Goal: Task Accomplishment & Management: Manage account settings

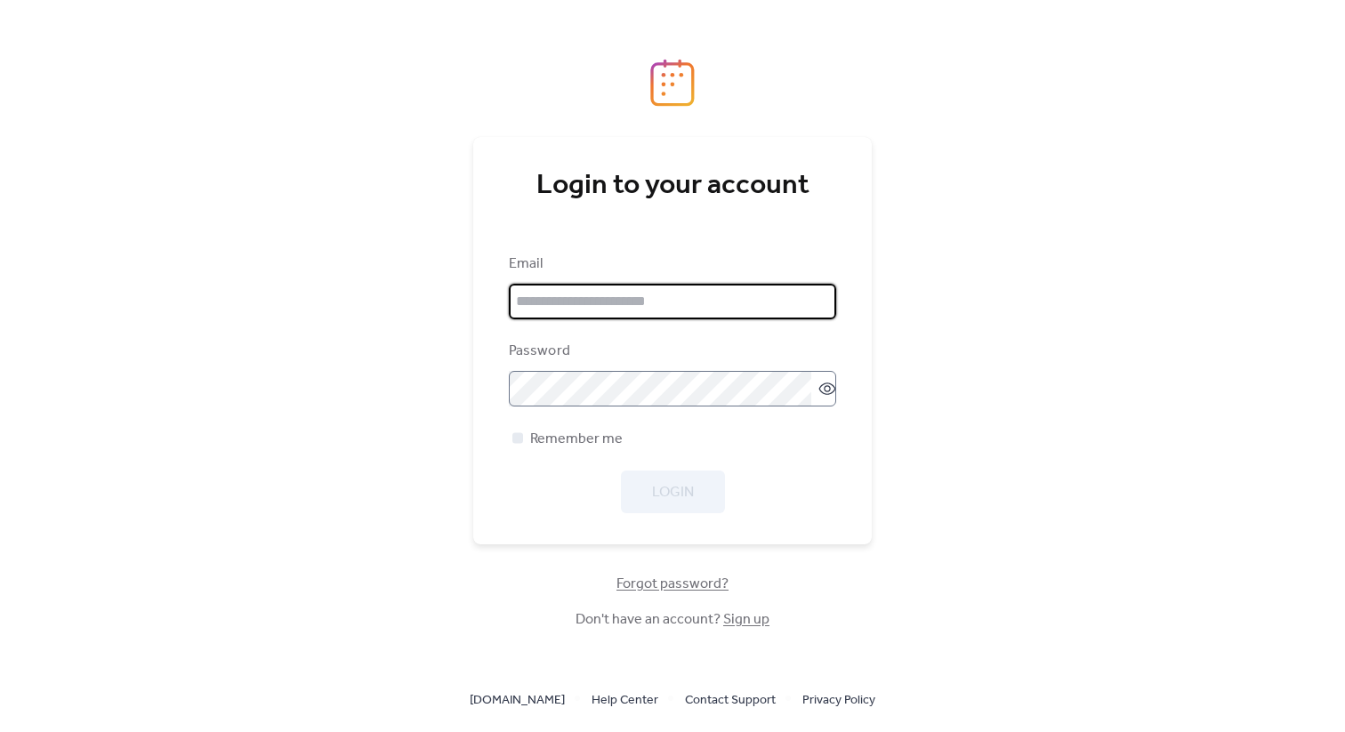
type input "**********"
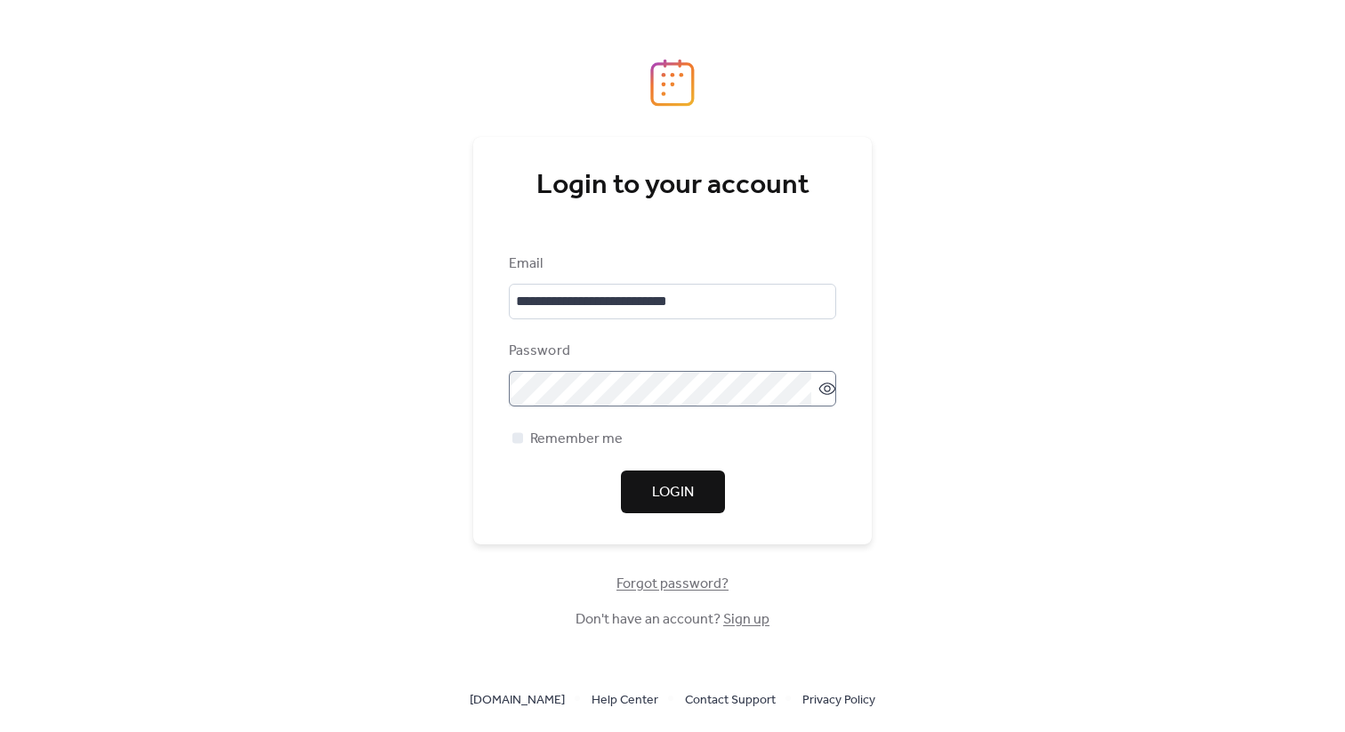
click at [818, 381] on icon at bounding box center [827, 389] width 18 height 18
click at [823, 381] on icon at bounding box center [827, 389] width 18 height 18
click at [681, 488] on span "Login" at bounding box center [673, 492] width 42 height 21
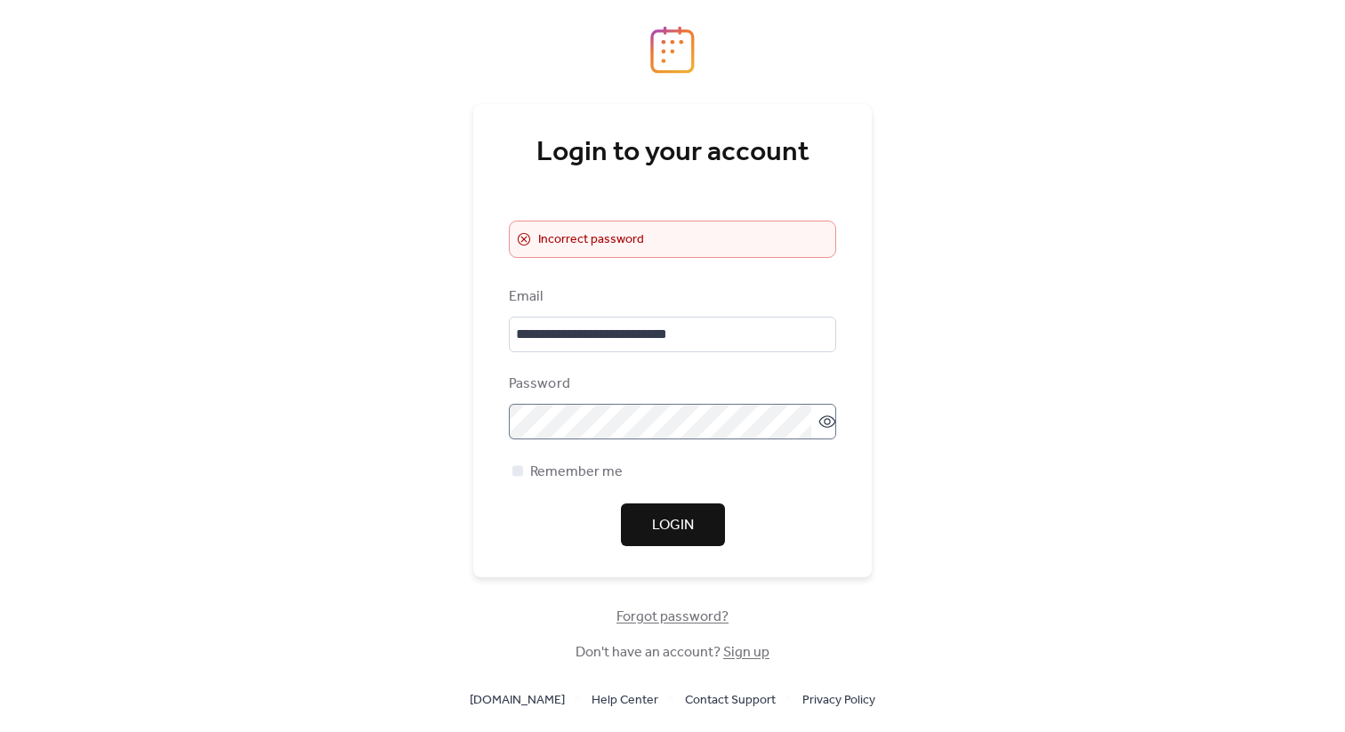
click at [825, 429] on icon at bounding box center [827, 422] width 18 height 18
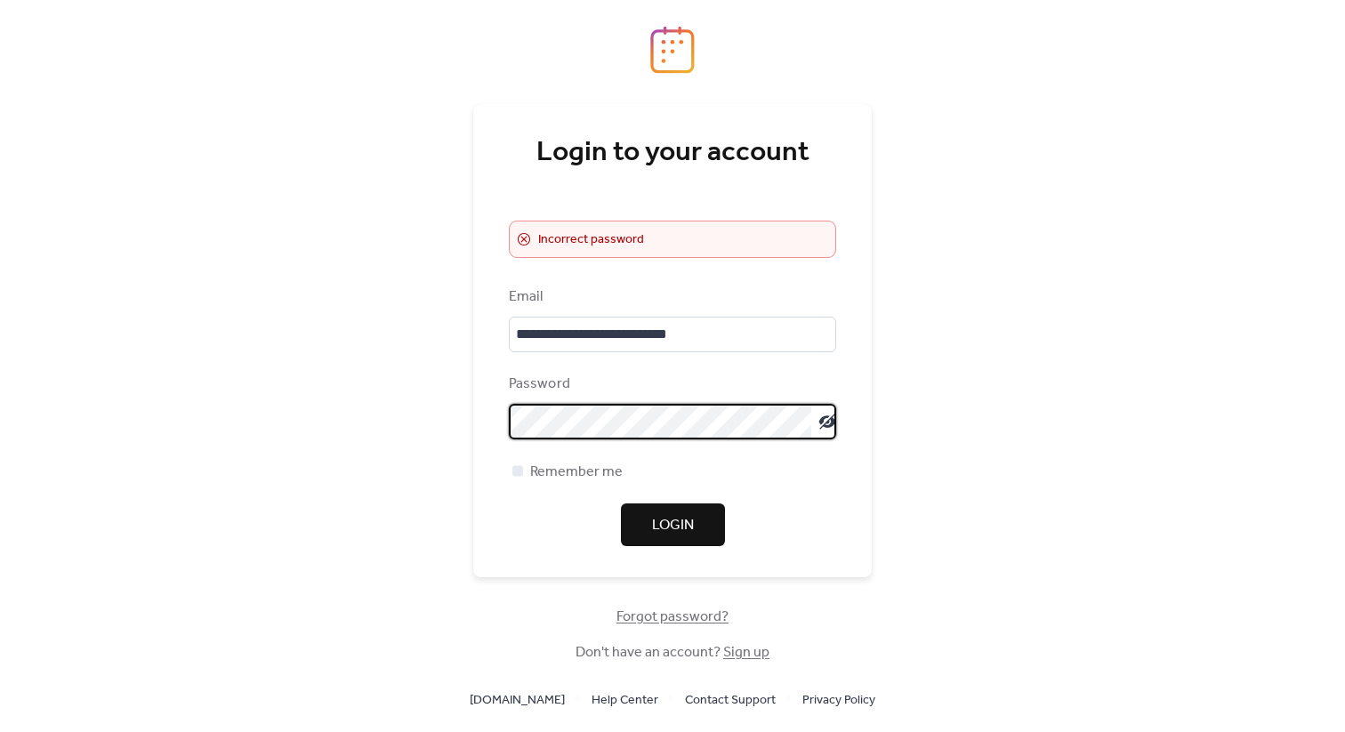
click at [648, 512] on button "Login" at bounding box center [673, 524] width 104 height 43
click at [646, 620] on span "Forgot password?" at bounding box center [672, 616] width 112 height 21
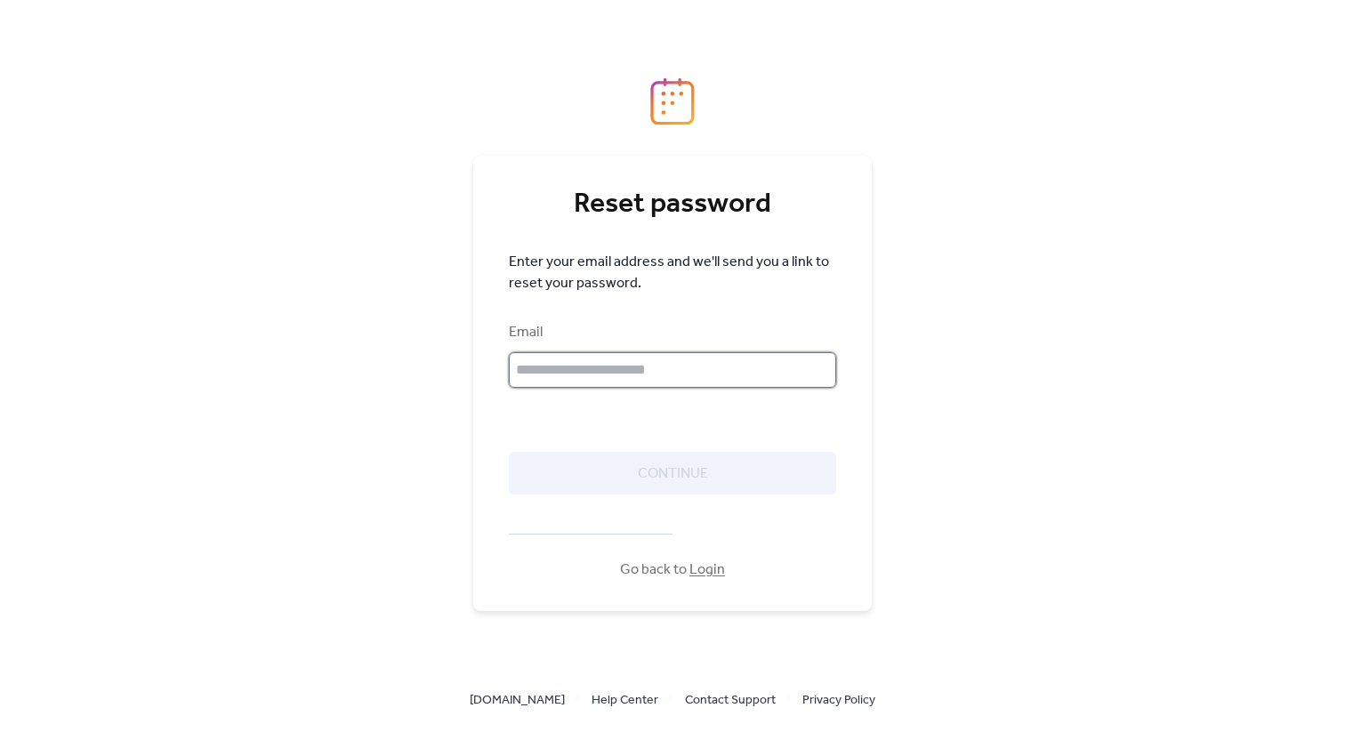
click at [680, 381] on input "text" at bounding box center [672, 370] width 327 height 36
type input "**********"
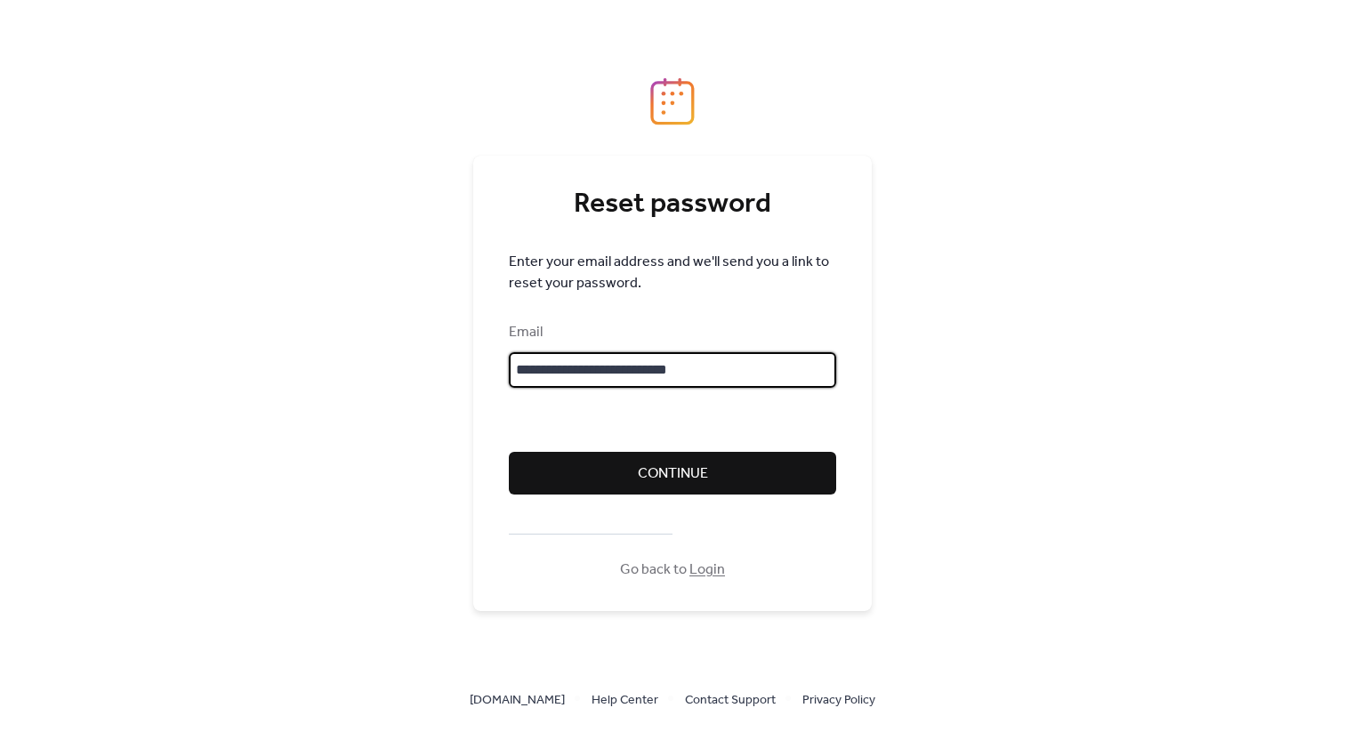
click at [681, 477] on span "Continue" at bounding box center [673, 473] width 70 height 21
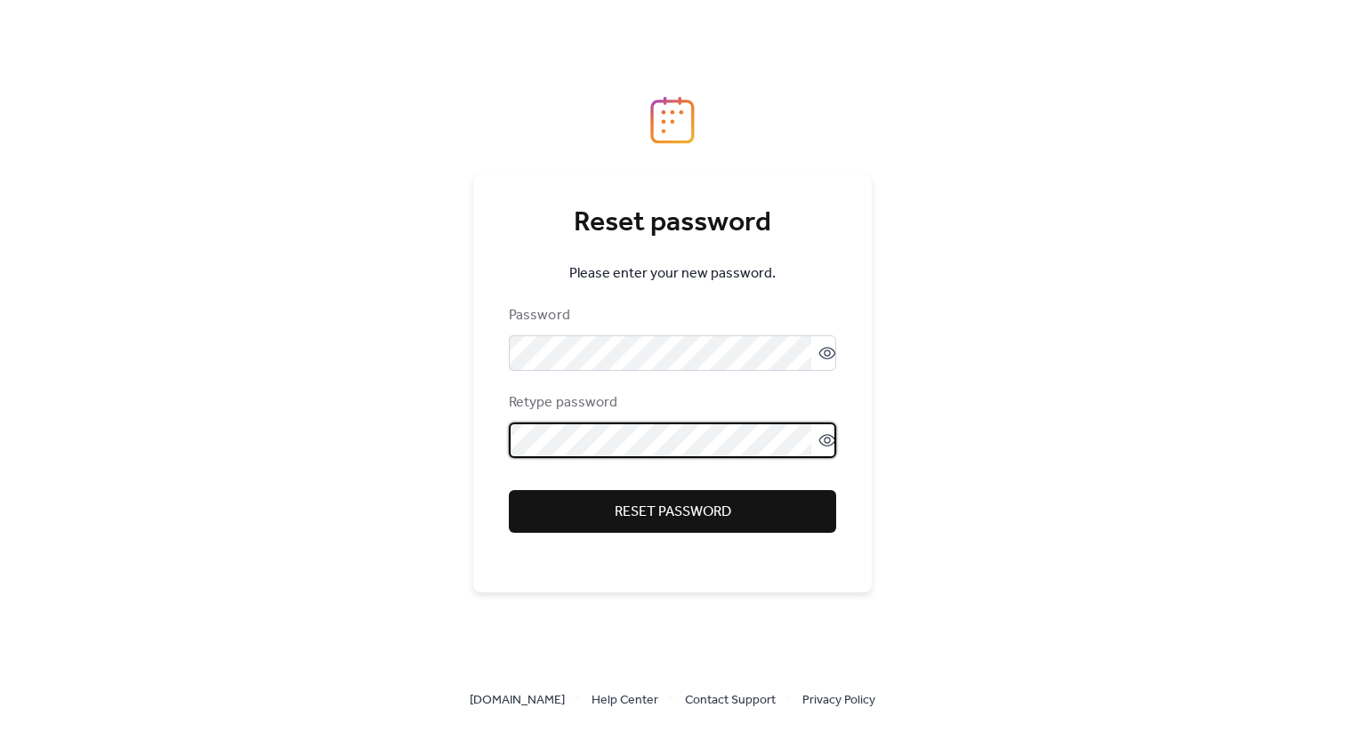
click at [529, 513] on button "Reset password" at bounding box center [672, 511] width 327 height 43
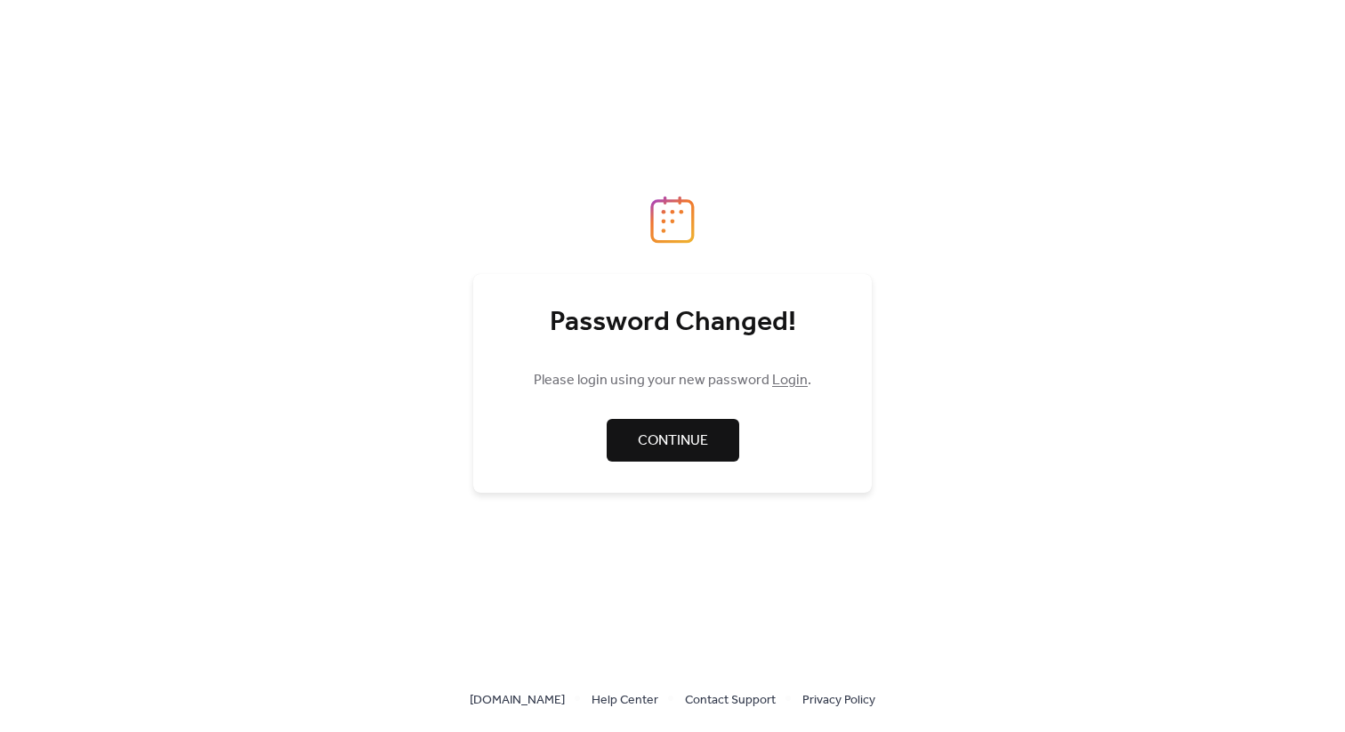
click at [710, 446] on link "Continue" at bounding box center [672, 440] width 132 height 43
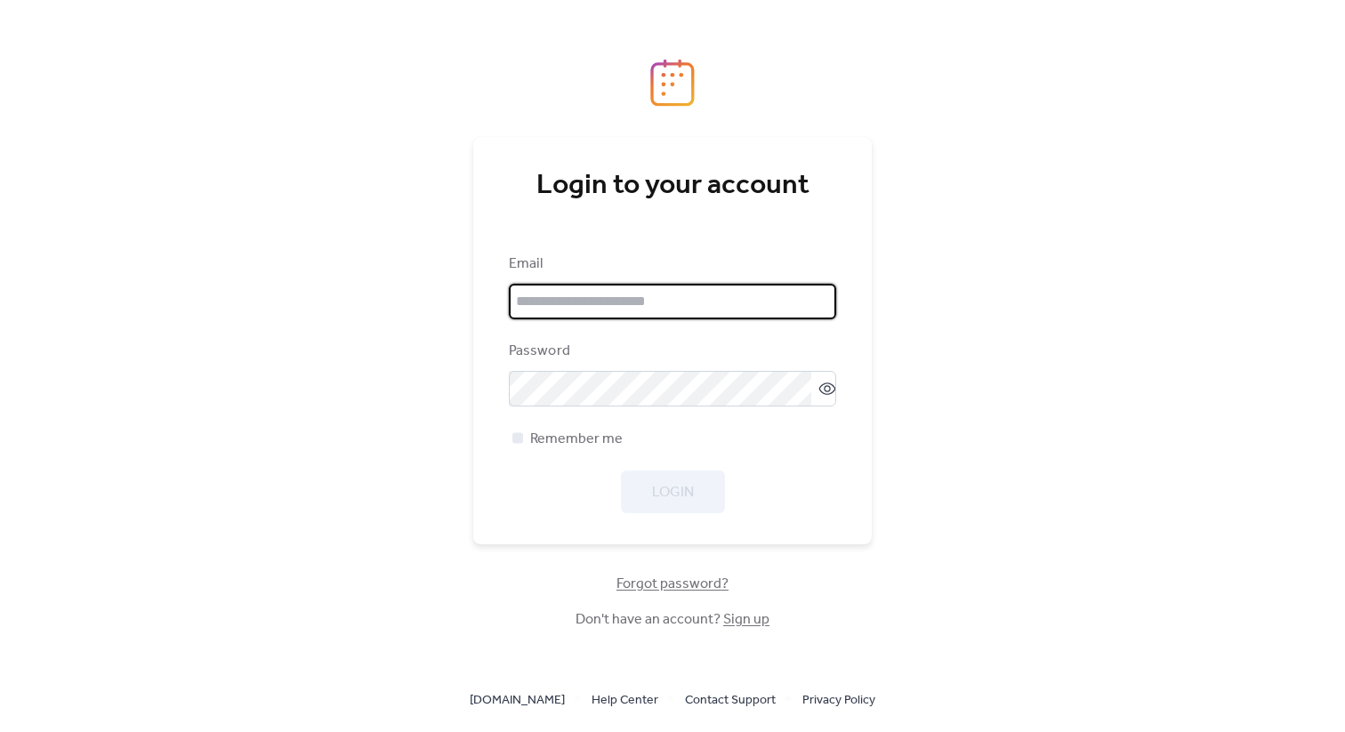
type input "**********"
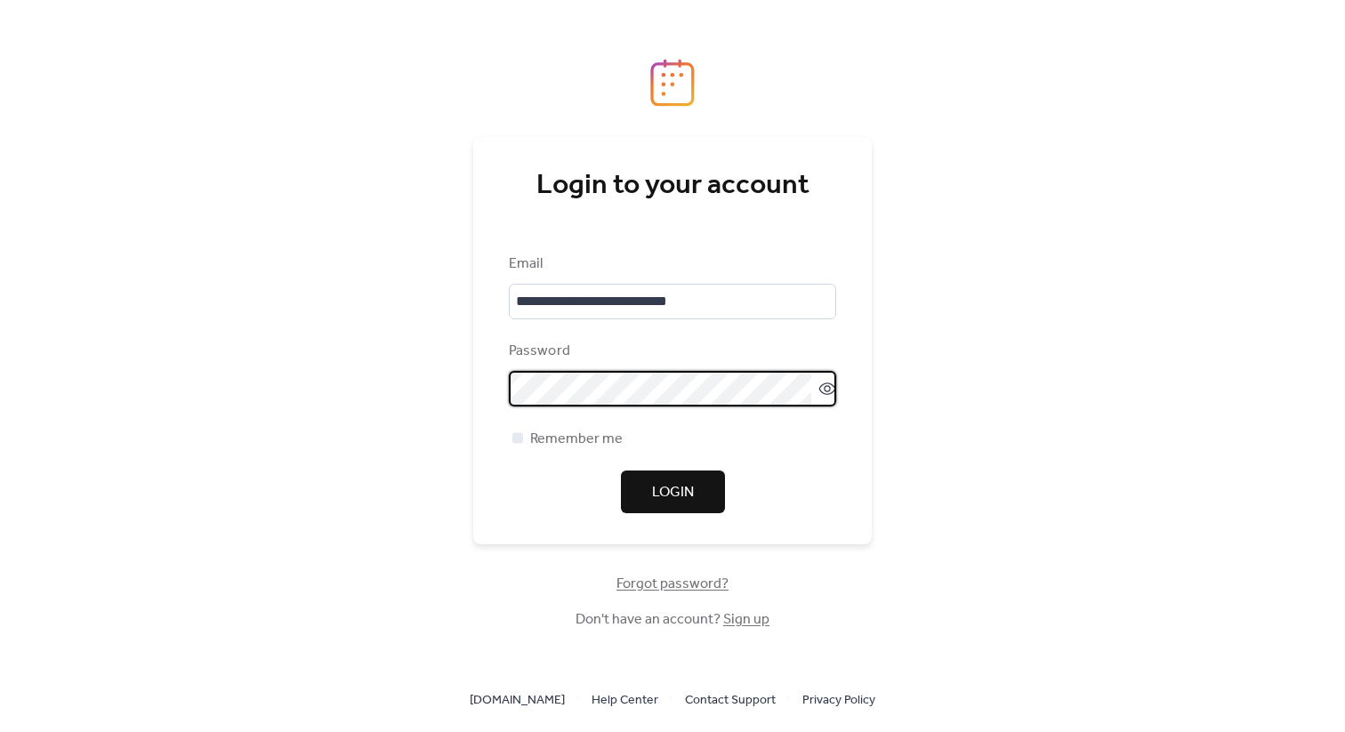
click at [561, 478] on div "Login" at bounding box center [672, 491] width 327 height 43
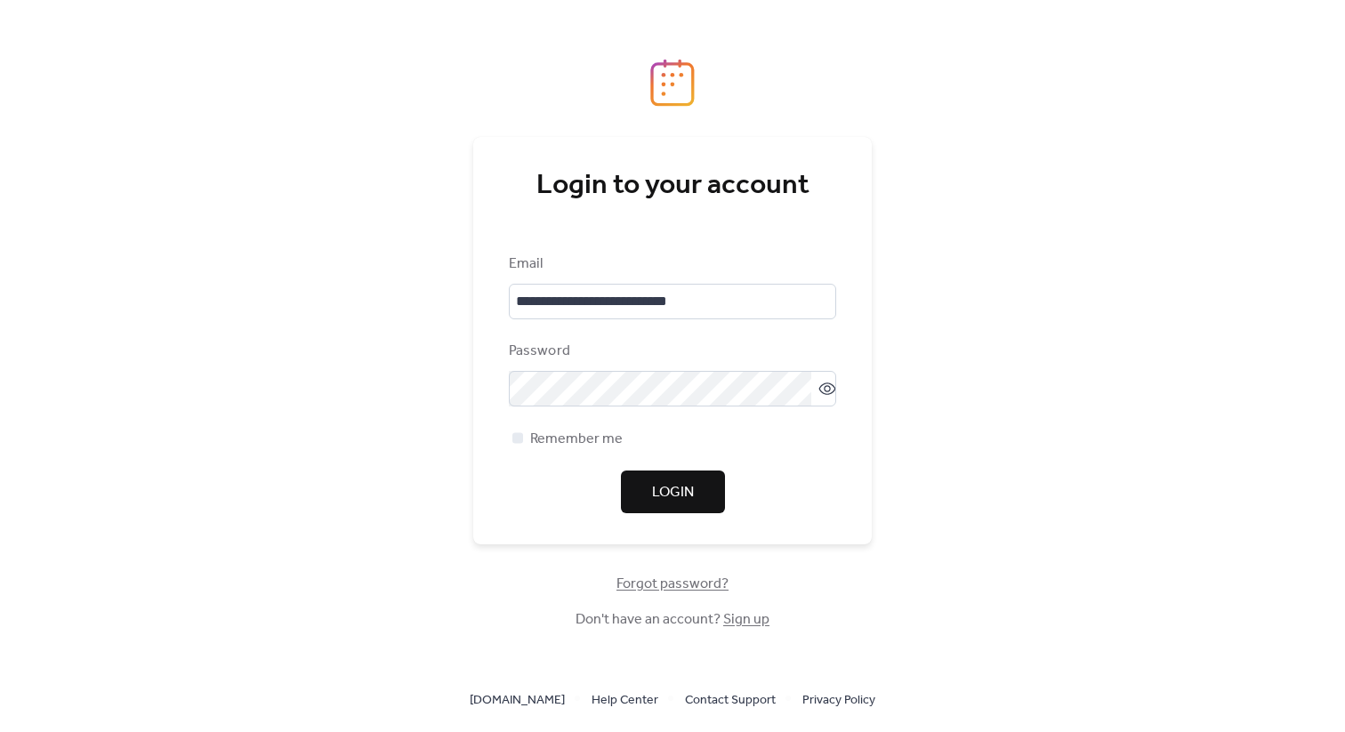
click at [672, 491] on span "Login" at bounding box center [673, 492] width 42 height 21
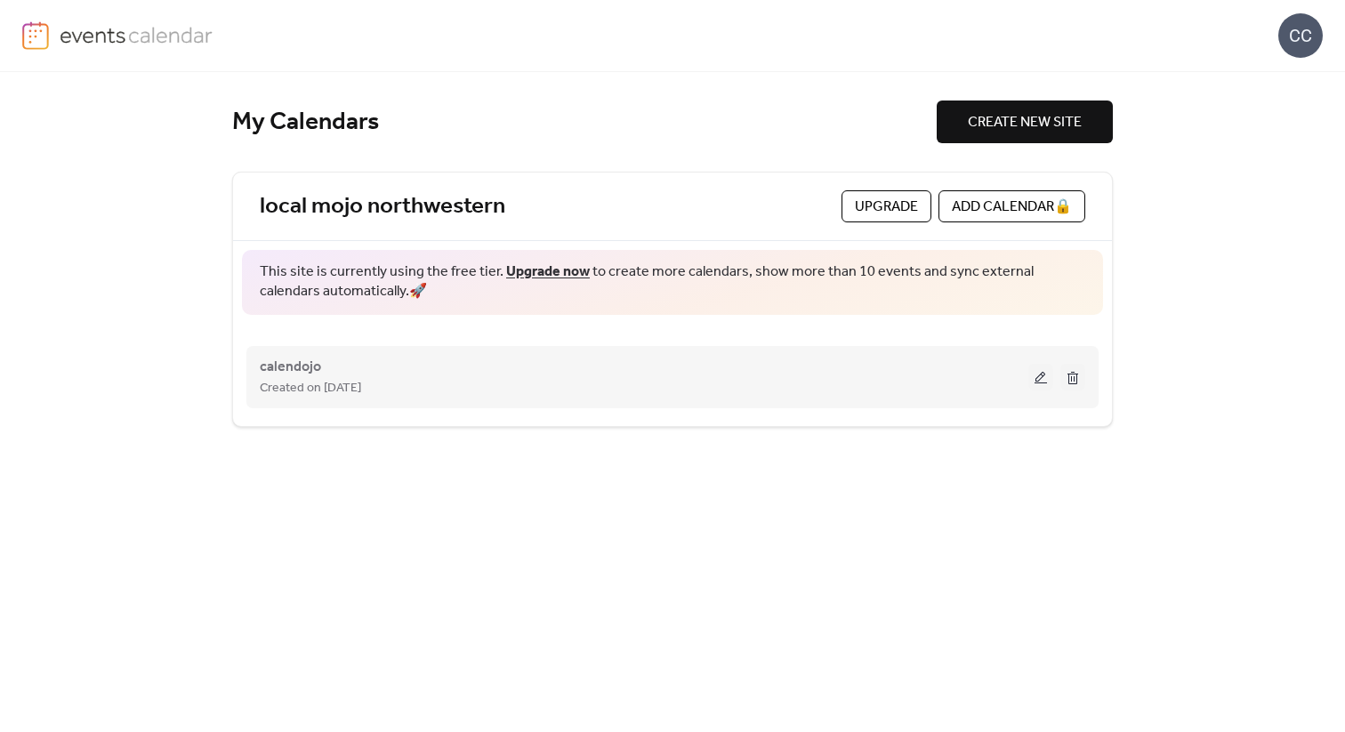
click at [492, 364] on div "calendojo Created on 10-Jul-2025" at bounding box center [644, 377] width 768 height 43
click at [310, 369] on span "calendojo" at bounding box center [290, 367] width 61 height 21
